Goal: Information Seeking & Learning: Learn about a topic

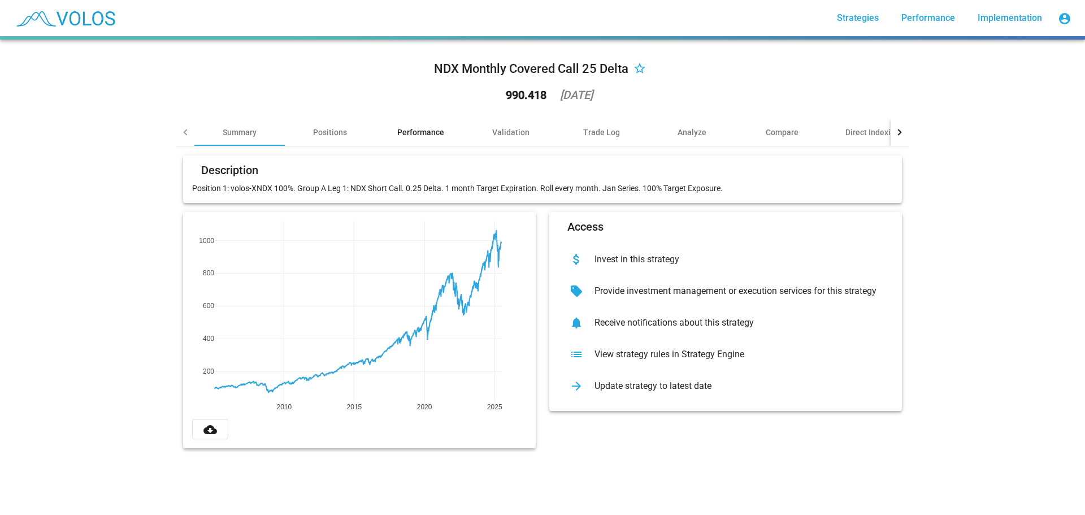
click at [418, 132] on div "Performance" at bounding box center [420, 132] width 47 height 11
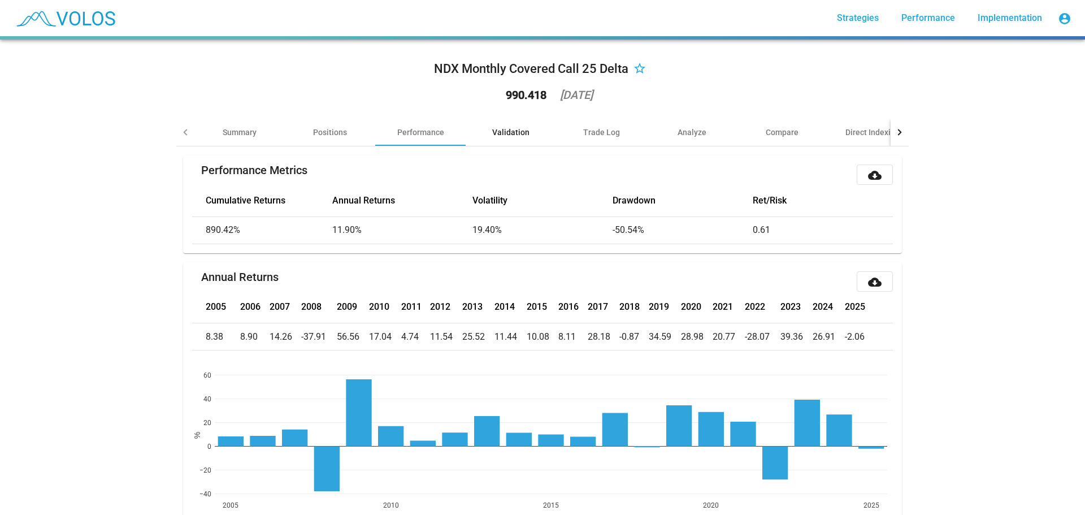
click at [510, 134] on div "Validation" at bounding box center [510, 132] width 37 height 11
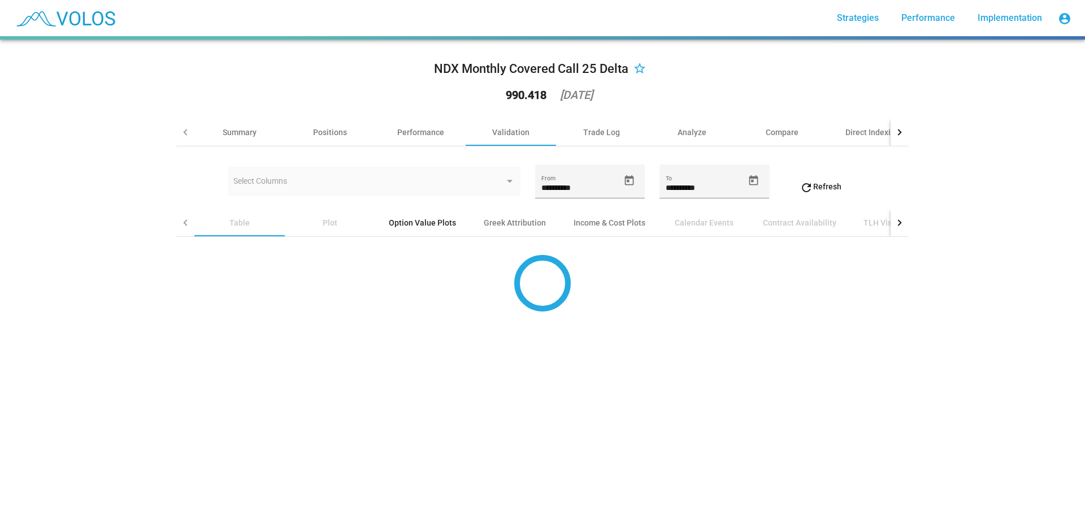
click at [433, 224] on div "Option Value Plots" at bounding box center [422, 222] width 67 height 11
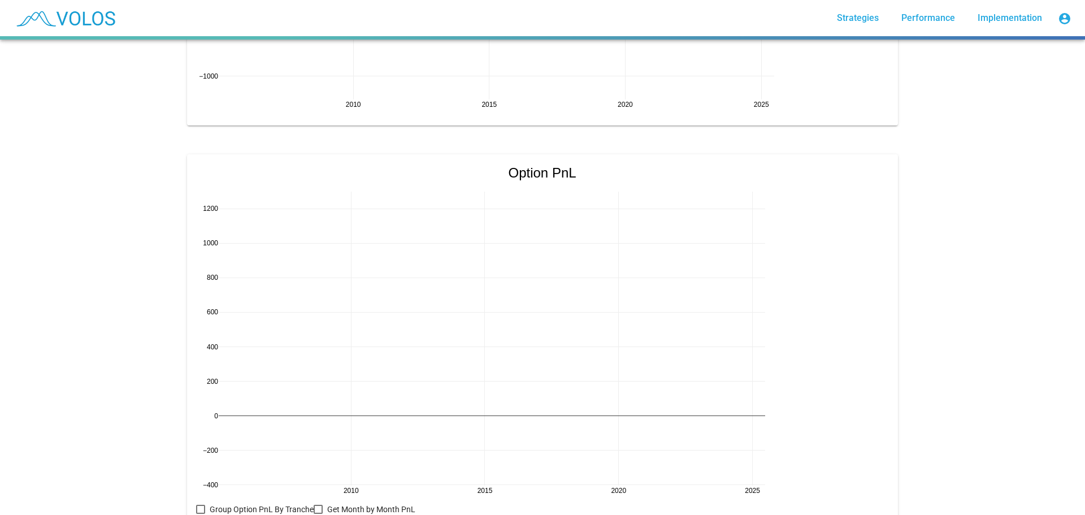
scroll to position [1070, 0]
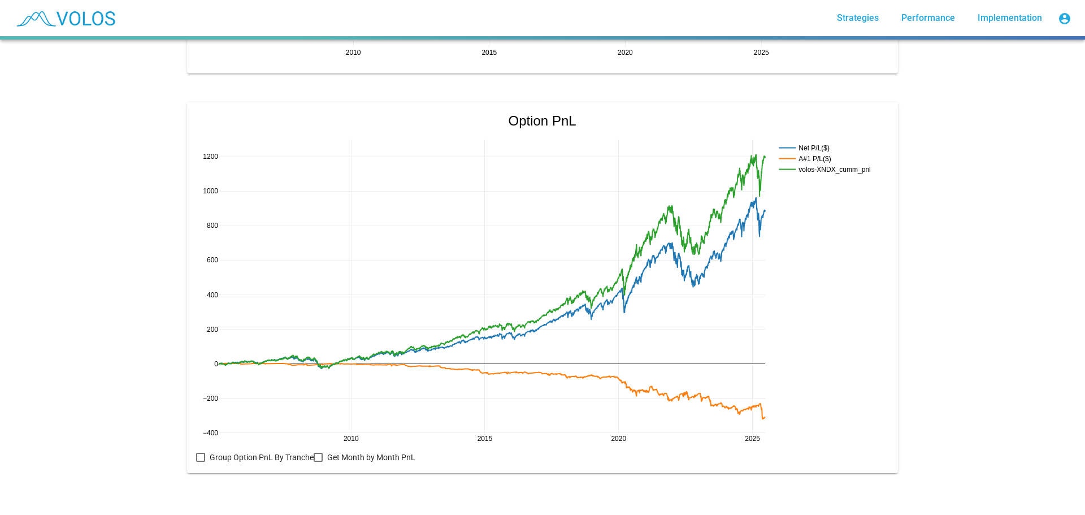
click at [315, 453] on div at bounding box center [318, 457] width 9 height 9
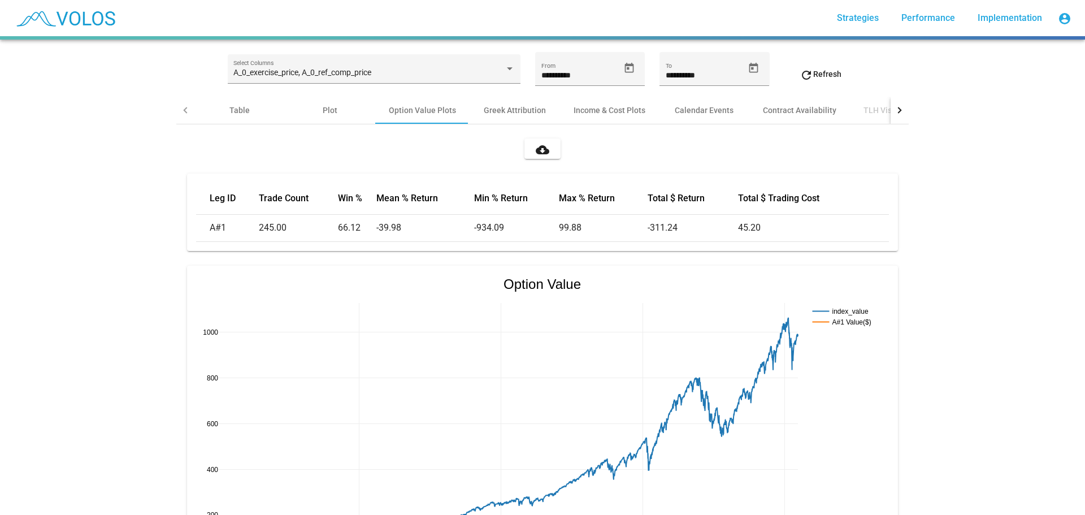
scroll to position [0, 0]
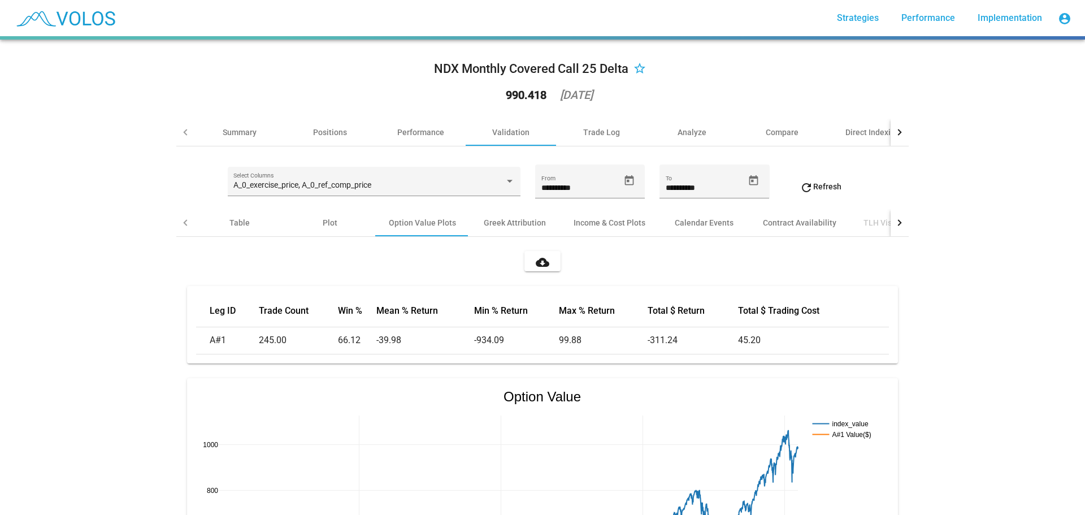
click at [543, 262] on mat-icon "cloud_download" at bounding box center [543, 262] width 14 height 14
drag, startPoint x: 1008, startPoint y: 229, endPoint x: 1018, endPoint y: 225, distance: 10.9
click at [1011, 228] on div "**********" at bounding box center [542, 277] width 1085 height 475
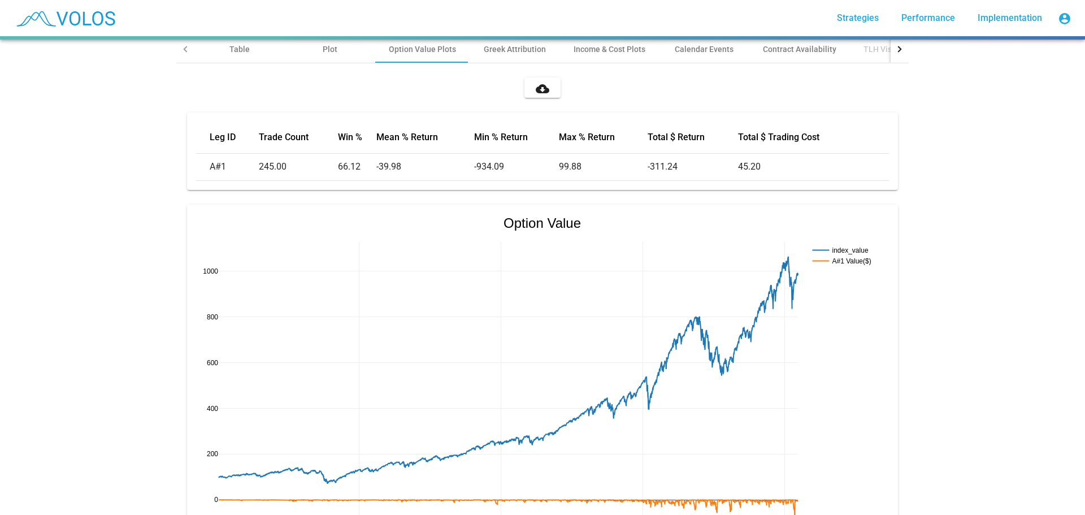
scroll to position [339, 0]
